Goal: Transaction & Acquisition: Purchase product/service

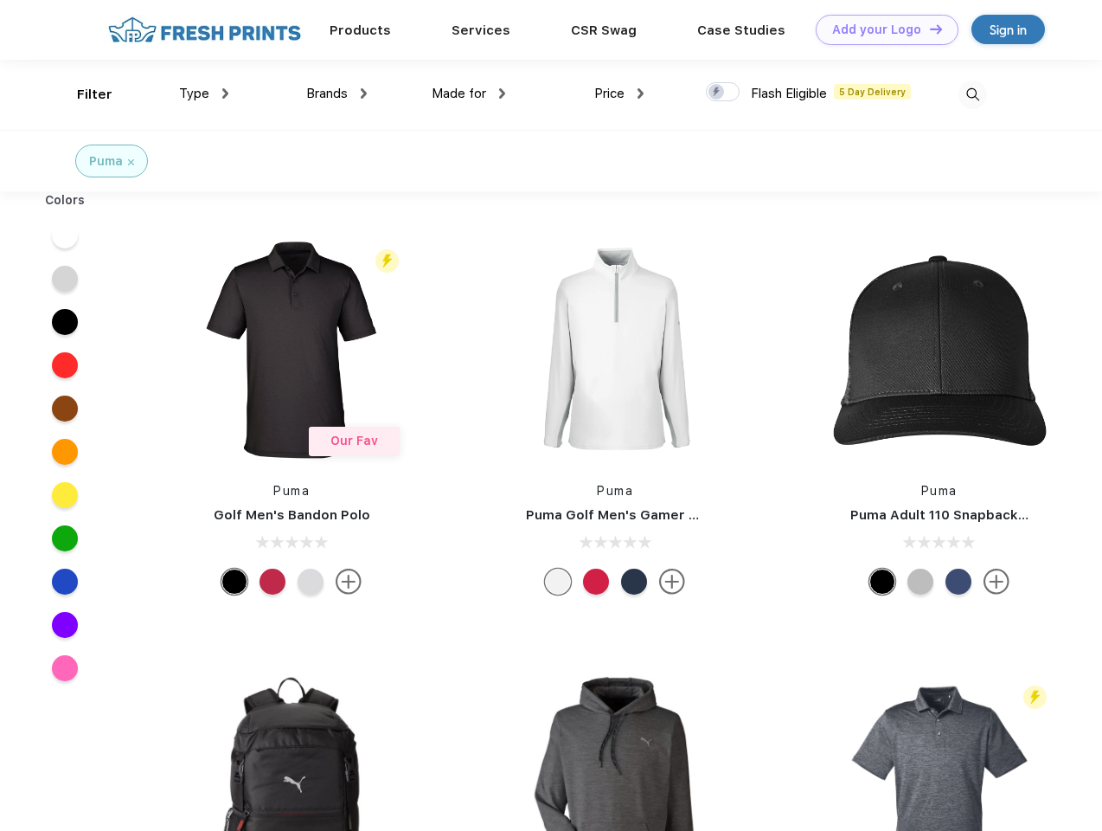
scroll to position [1, 0]
click at [881, 29] on link "Add your Logo Design Tool" at bounding box center [887, 30] width 143 height 30
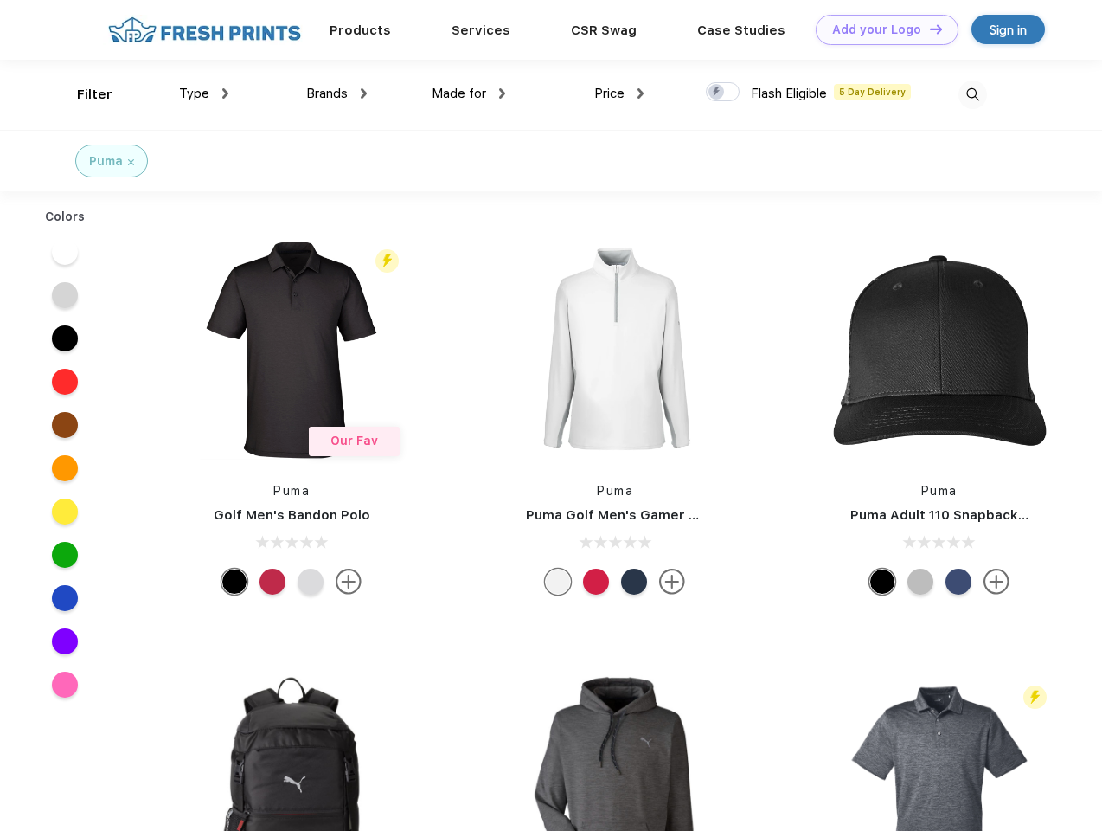
click at [0, 0] on div "Design Tool" at bounding box center [0, 0] width 0 height 0
click at [928, 29] on link "Add your Logo Design Tool" at bounding box center [887, 30] width 143 height 30
click at [83, 94] on div "Filter" at bounding box center [94, 95] width 35 height 20
click at [204, 93] on span "Type" at bounding box center [194, 94] width 30 height 16
click at [337, 93] on span "Brands" at bounding box center [327, 94] width 42 height 16
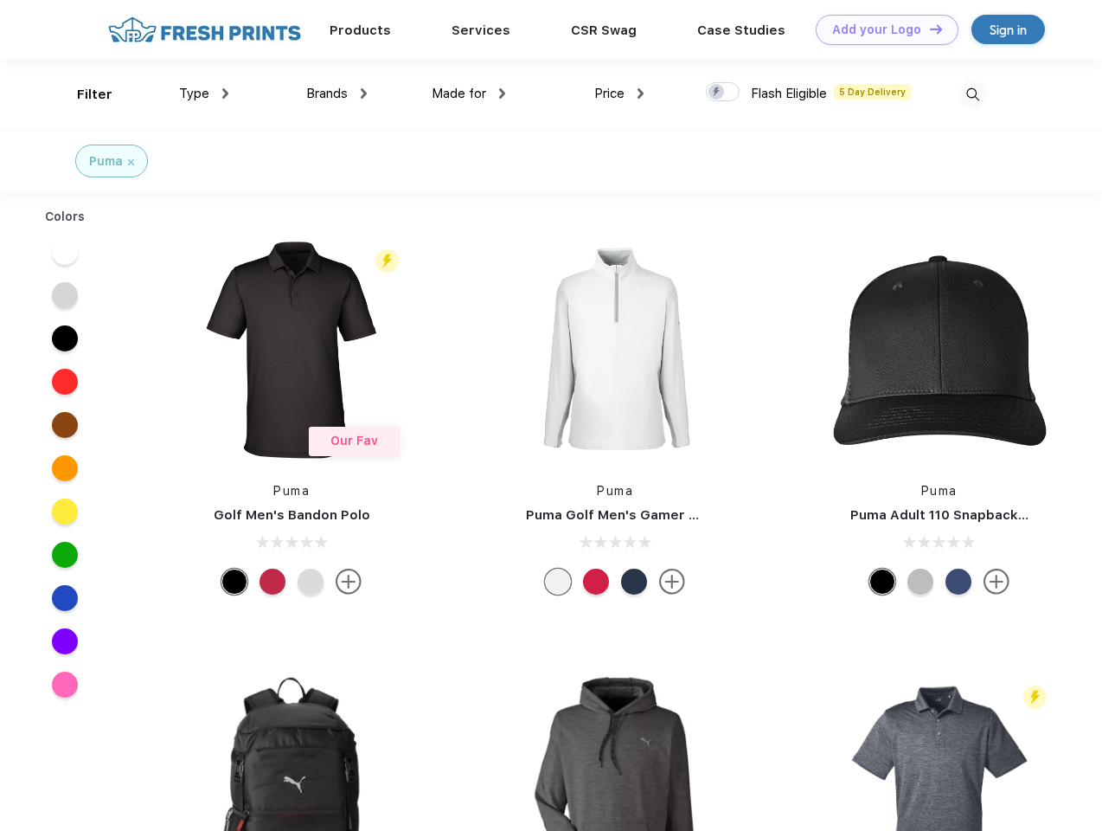
click at [469, 93] on span "Made for" at bounding box center [459, 94] width 55 height 16
click at [619, 93] on span "Price" at bounding box center [609, 94] width 30 height 16
click at [723, 93] on div at bounding box center [723, 91] width 34 height 19
click at [717, 93] on input "checkbox" at bounding box center [711, 86] width 11 height 11
click at [972, 94] on img at bounding box center [973, 94] width 29 height 29
